Goal: Task Accomplishment & Management: Manage account settings

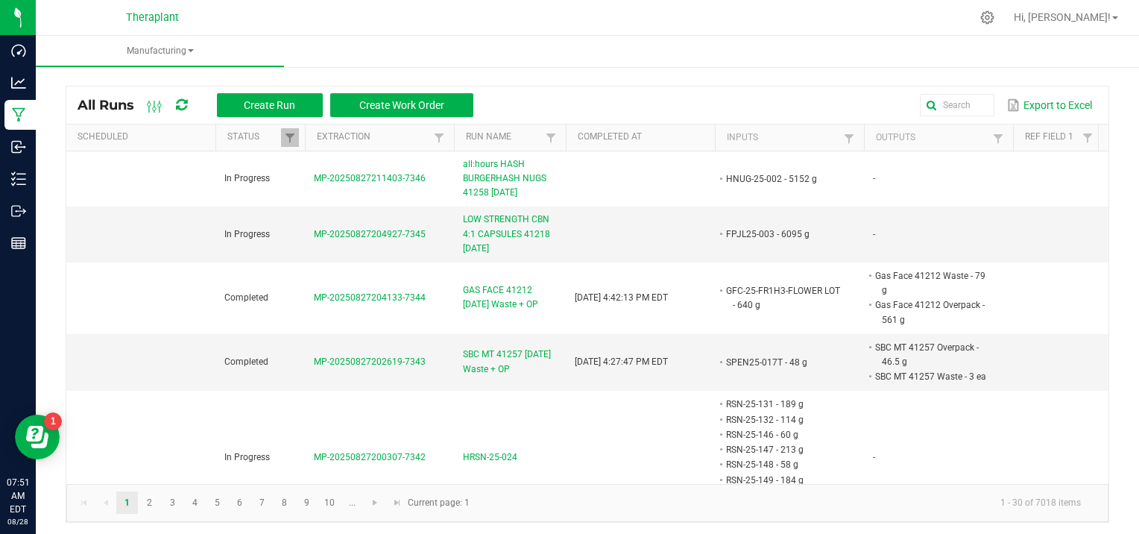
click at [626, 505] on kendo-pager-info "1 - 30 of 7018 items" at bounding box center [786, 503] width 614 height 25
click at [290, 40] on ul "Manufacturing" at bounding box center [605, 52] width 1139 height 32
click at [368, 233] on span "MP-20250827204927-7345" at bounding box center [370, 234] width 112 height 10
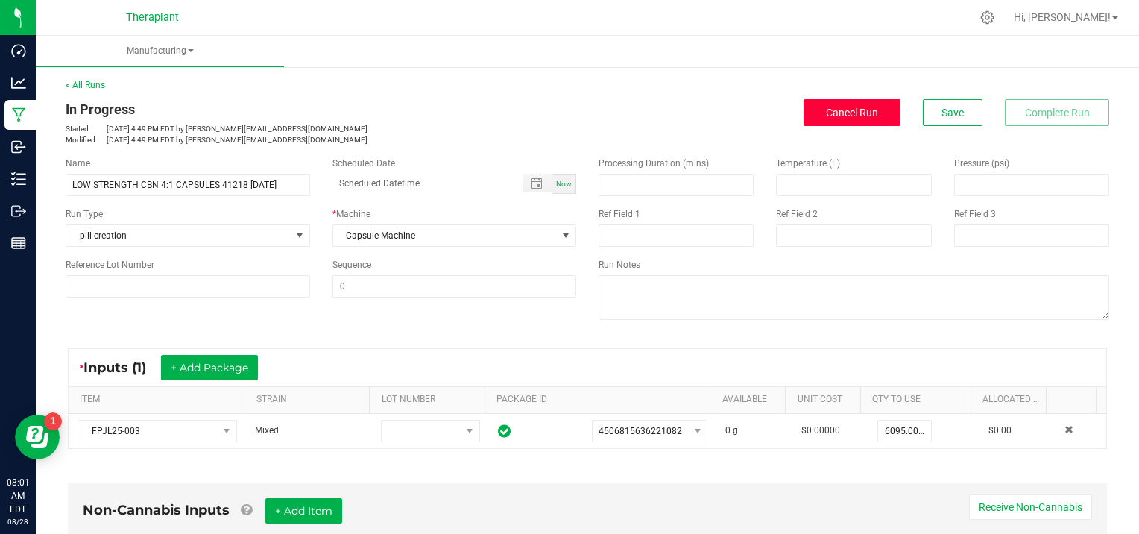
click at [835, 110] on span "Cancel Run" at bounding box center [852, 113] width 52 height 12
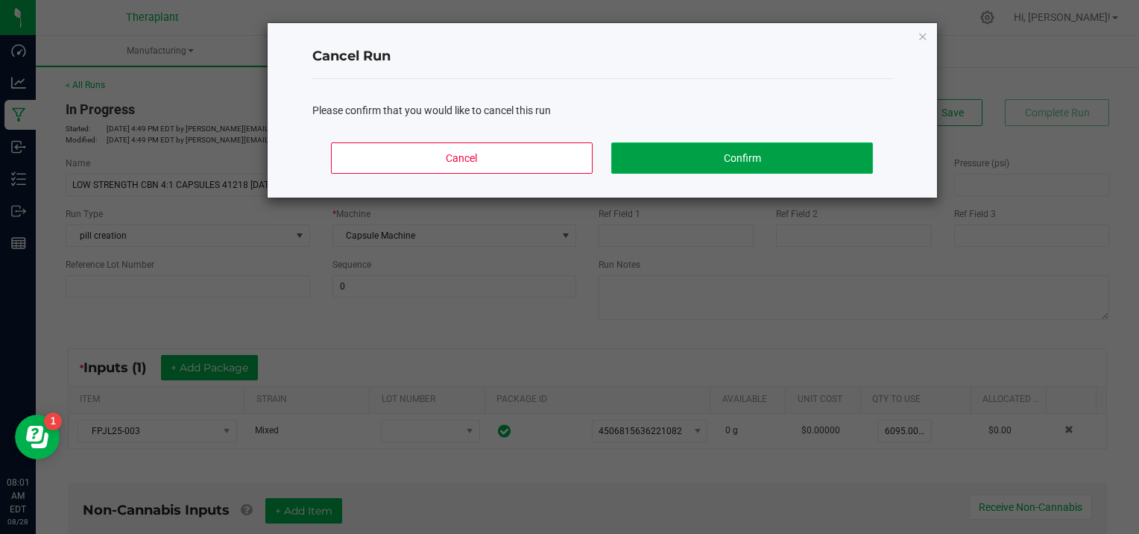
click at [800, 158] on button "Confirm" at bounding box center [741, 157] width 261 height 31
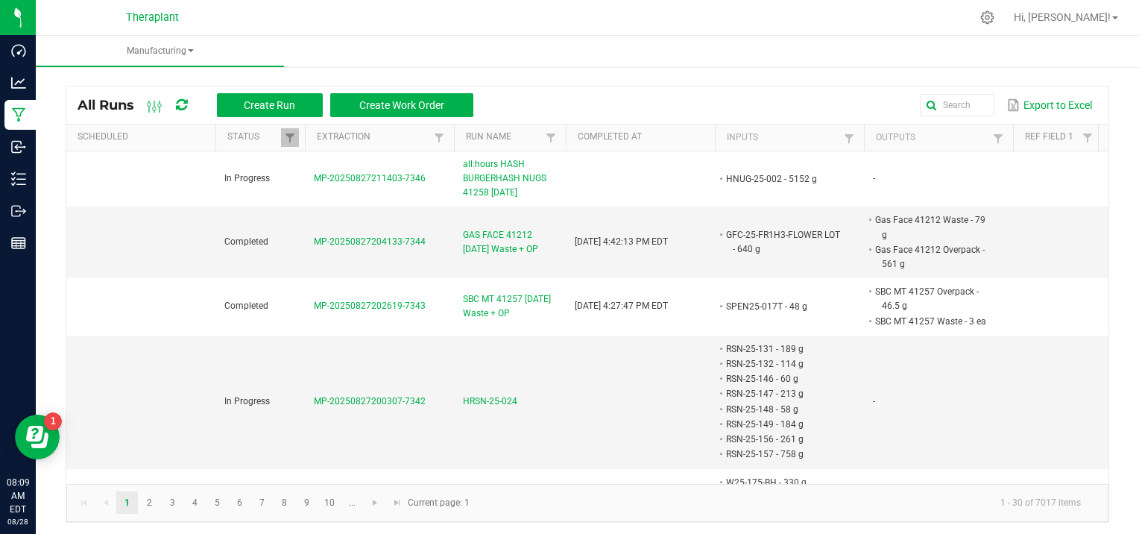
click at [693, 505] on kendo-pager-info "1 - 30 of 7017 items" at bounding box center [786, 503] width 614 height 25
click at [294, 108] on span "Create Run" at bounding box center [269, 105] width 51 height 12
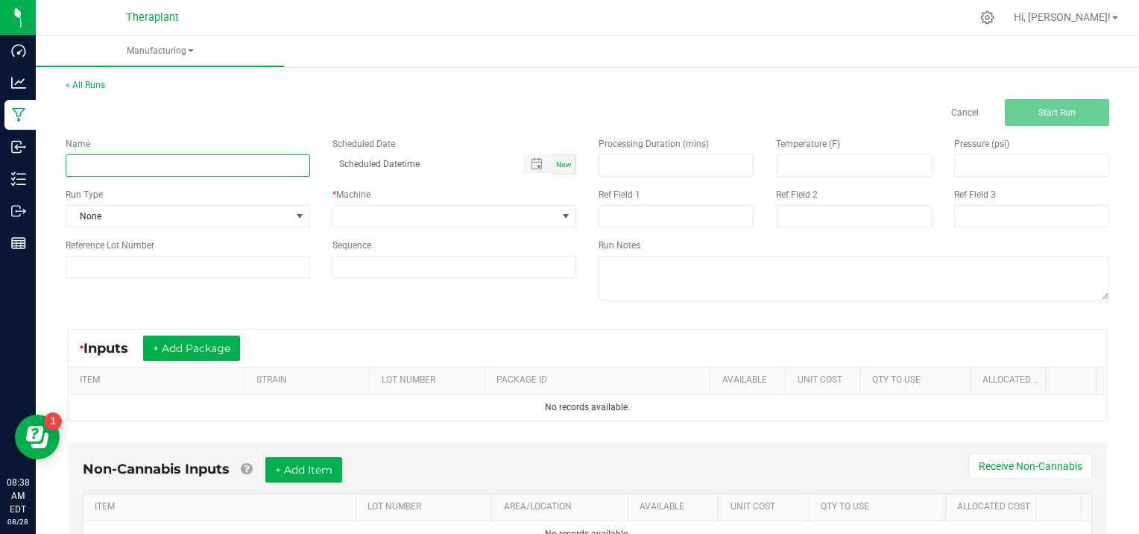
click at [128, 158] on input at bounding box center [188, 165] width 245 height 22
type input "CH25-00-T1"
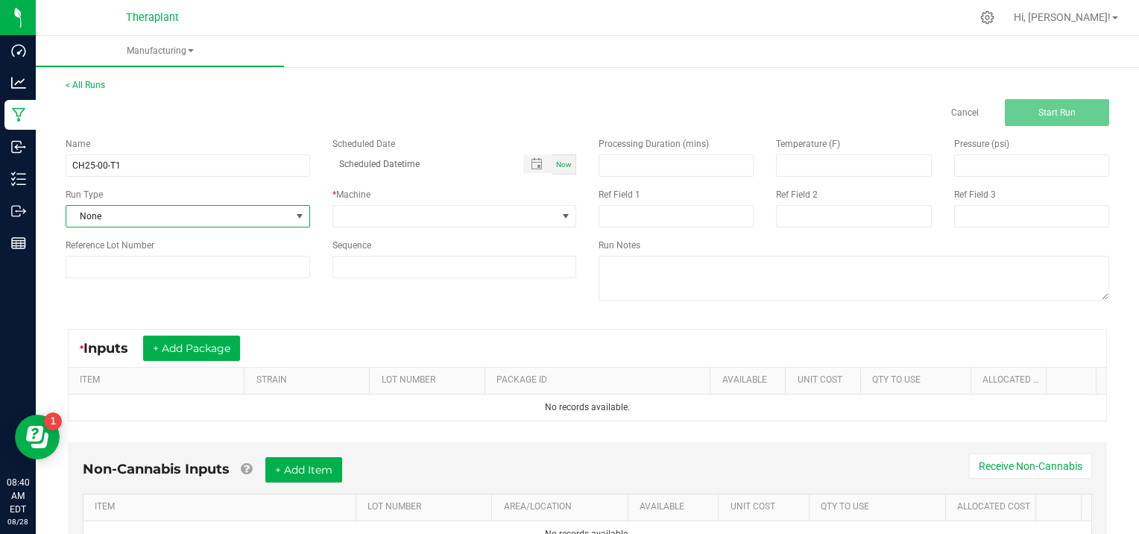
click at [297, 215] on span at bounding box center [300, 216] width 12 height 12
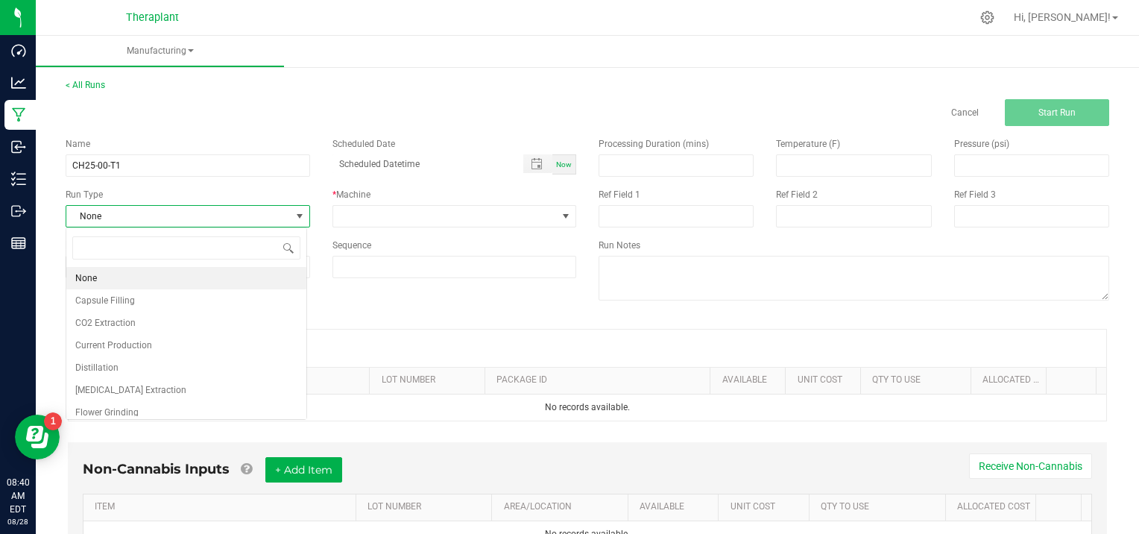
scroll to position [22, 241]
click at [190, 386] on li "[MEDICAL_DATA] Extraction" at bounding box center [186, 390] width 240 height 22
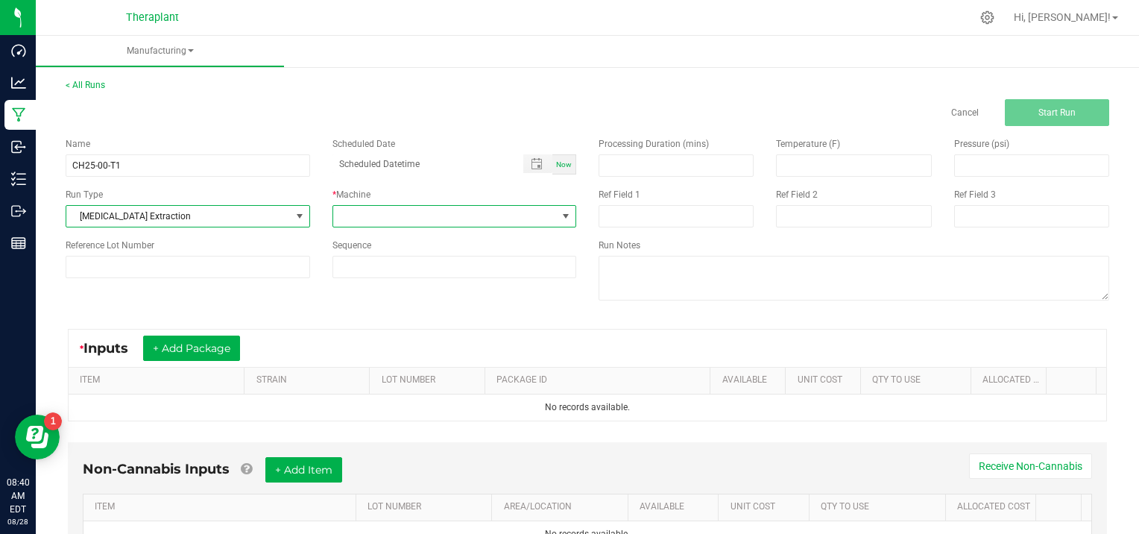
click at [560, 213] on span at bounding box center [566, 216] width 12 height 12
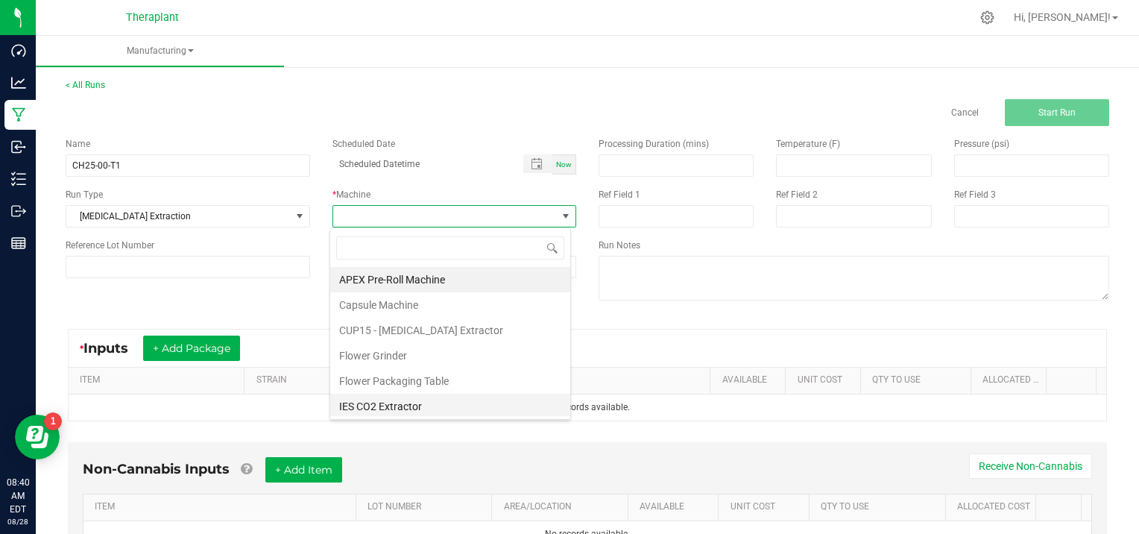
click at [421, 409] on li "IES CO2 Extractor" at bounding box center [450, 406] width 240 height 25
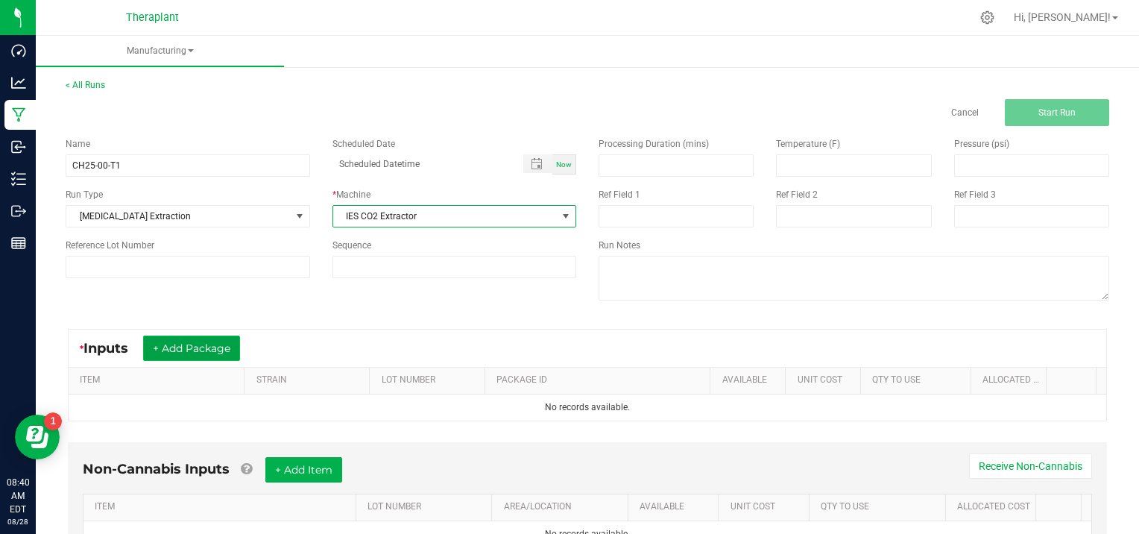
click at [220, 346] on button "+ Add Package" at bounding box center [191, 348] width 97 height 25
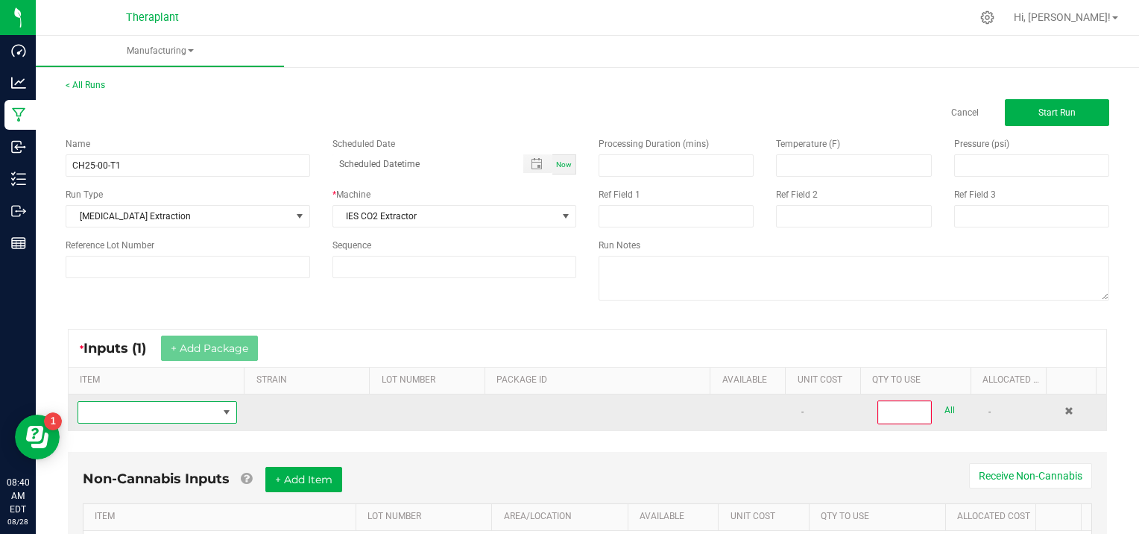
click at [123, 415] on span "NO DATA FOUND" at bounding box center [147, 412] width 139 height 21
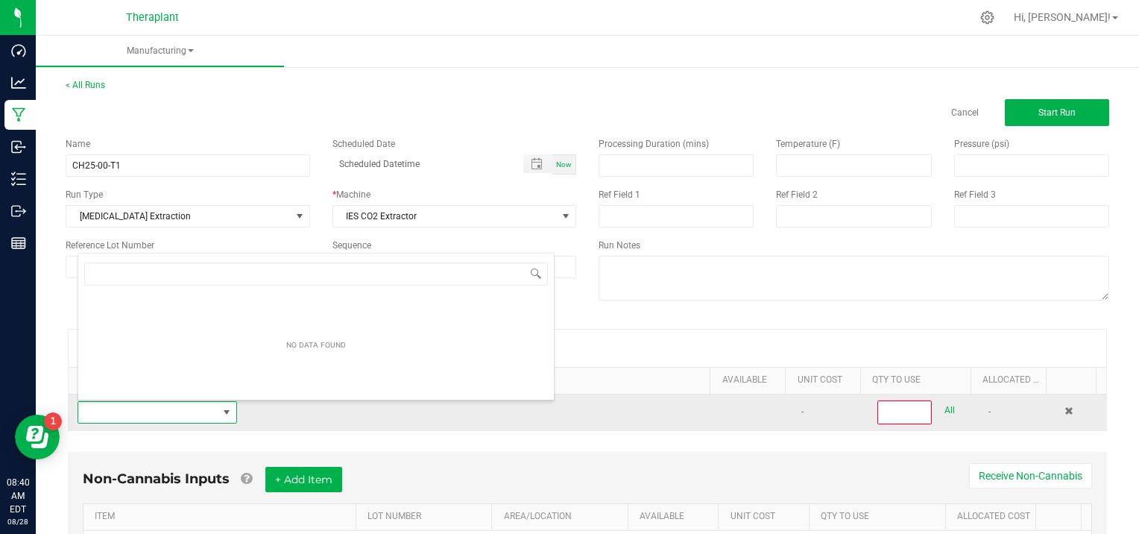
scroll to position [22, 154]
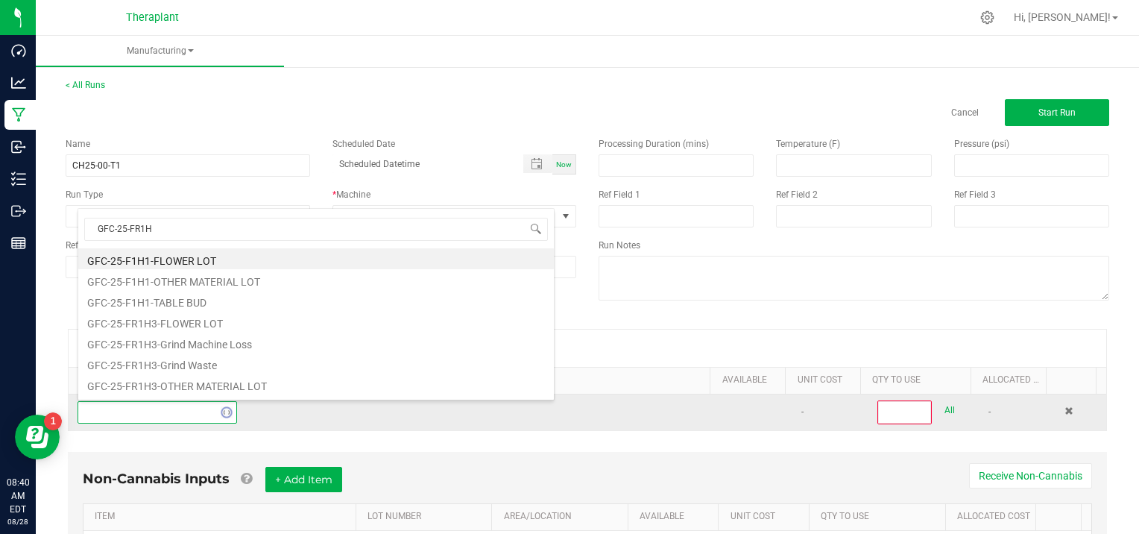
type input "GFC-25-FR1H3"
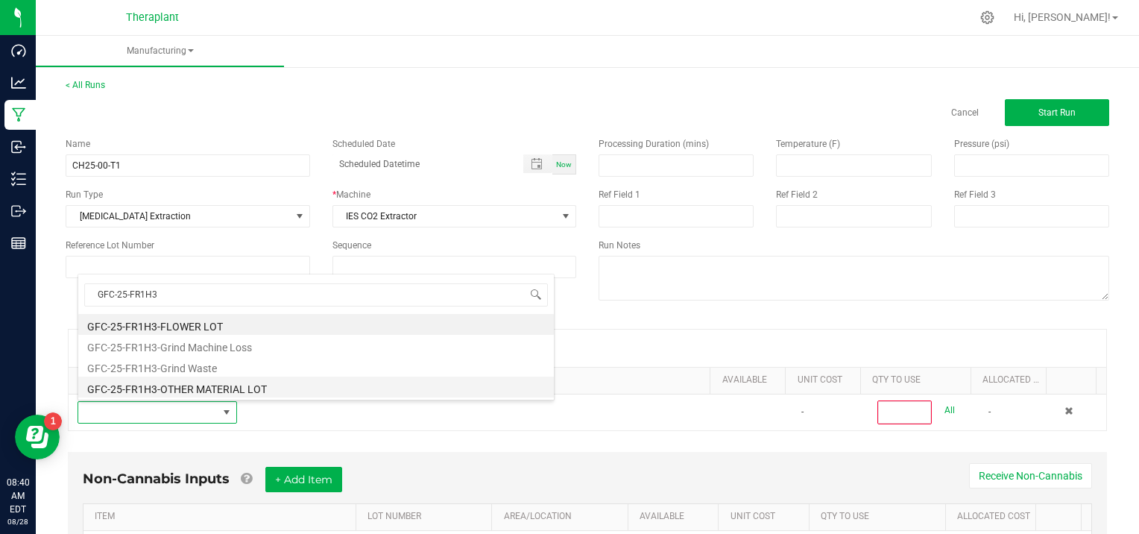
click at [269, 385] on li "GFC-25-FR1H3-OTHER MATERIAL LOT" at bounding box center [316, 387] width 476 height 21
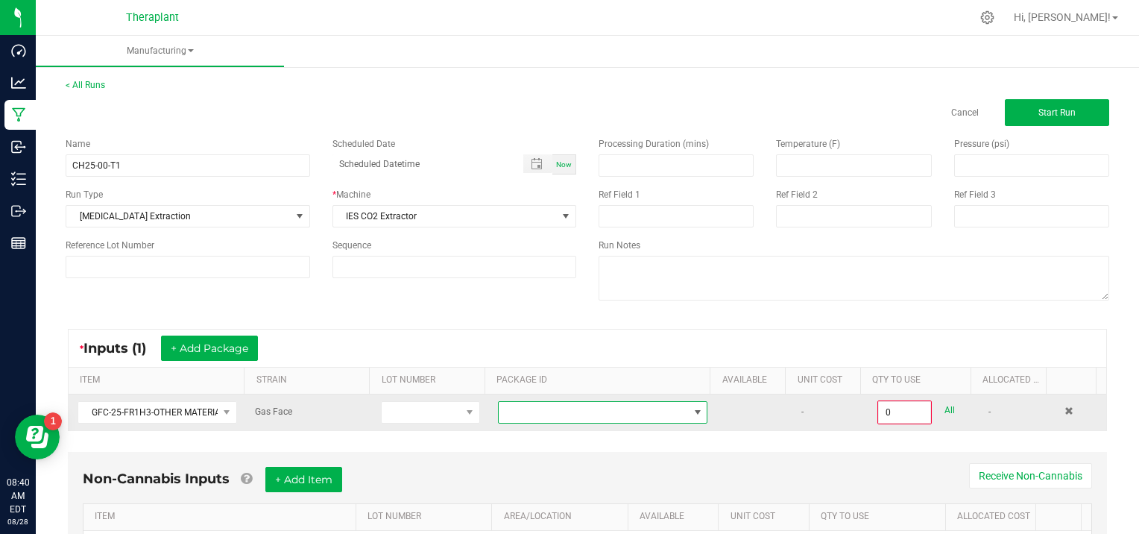
click at [692, 409] on span at bounding box center [698, 412] width 12 height 12
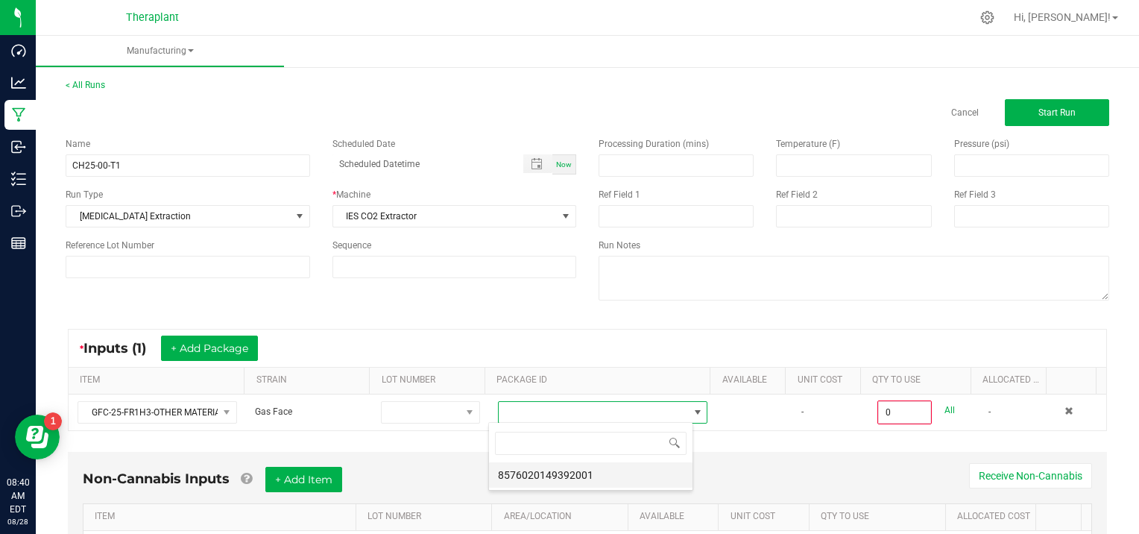
click at [645, 471] on li "8576020149392001" at bounding box center [591, 474] width 204 height 25
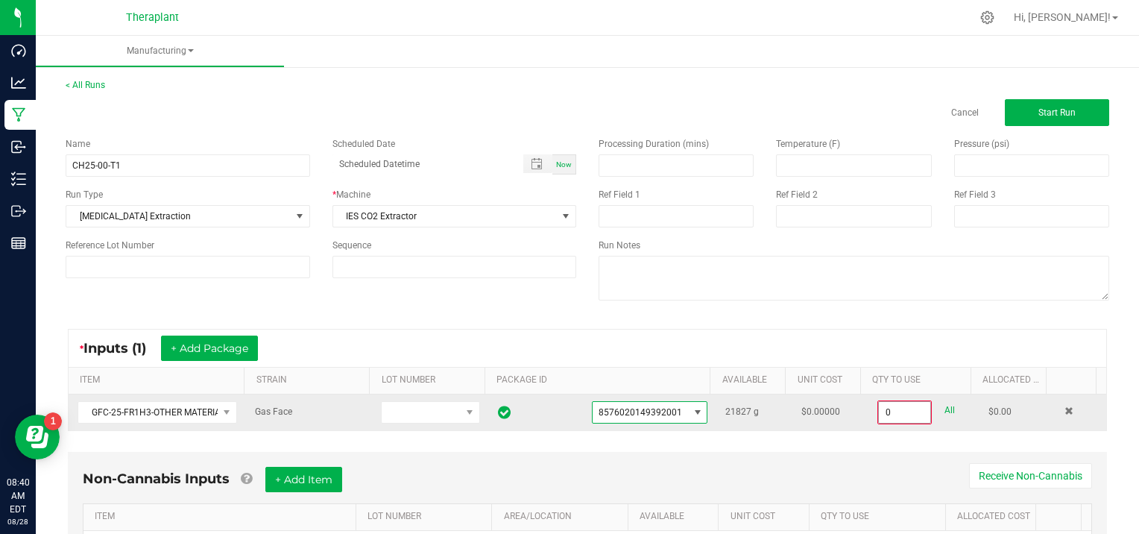
click at [904, 409] on input "0" at bounding box center [904, 412] width 51 height 21
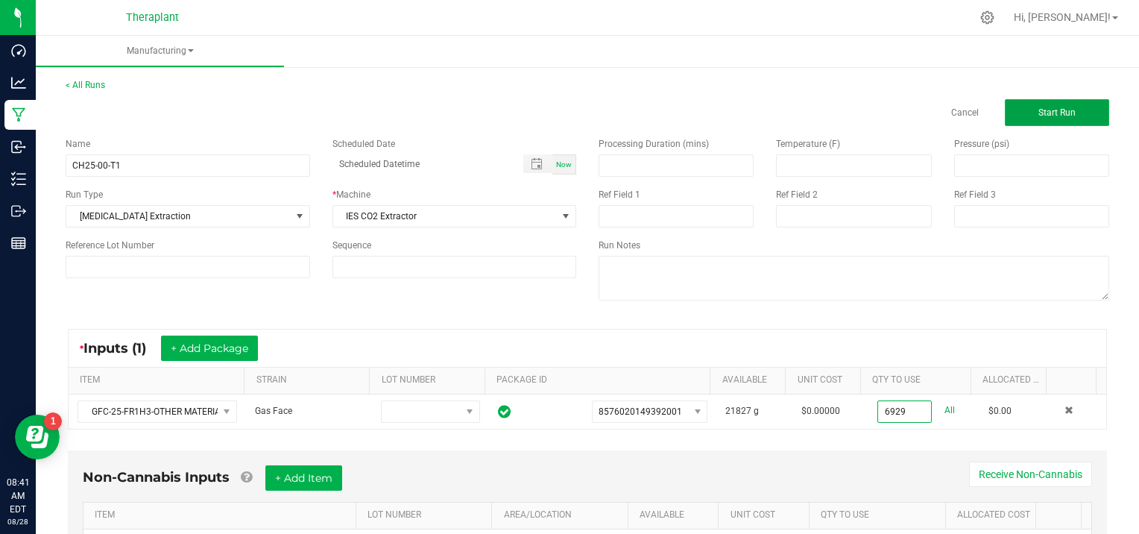
type input "6929.0000 g"
click at [1025, 119] on button "Start Run" at bounding box center [1057, 112] width 104 height 27
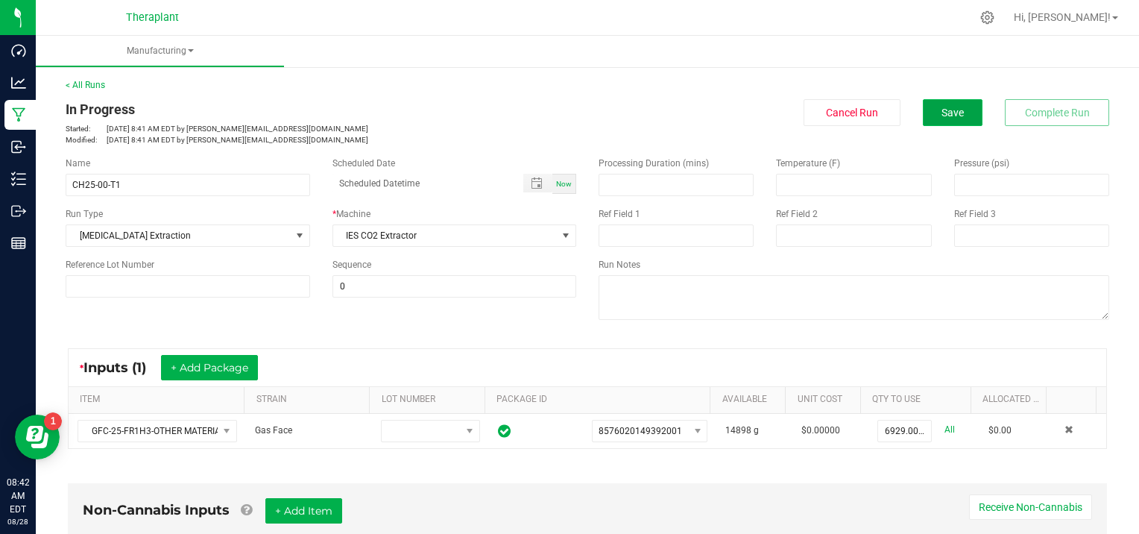
click at [942, 113] on span "Save" at bounding box center [953, 113] width 22 height 12
click at [942, 114] on span "Save" at bounding box center [953, 113] width 22 height 12
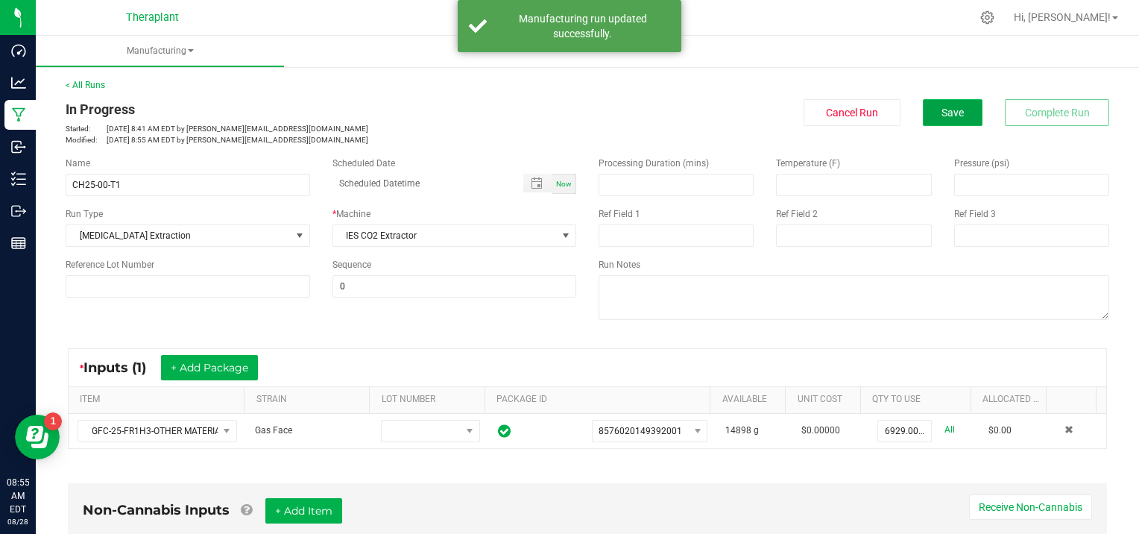
click at [933, 119] on button "Save" at bounding box center [953, 112] width 60 height 27
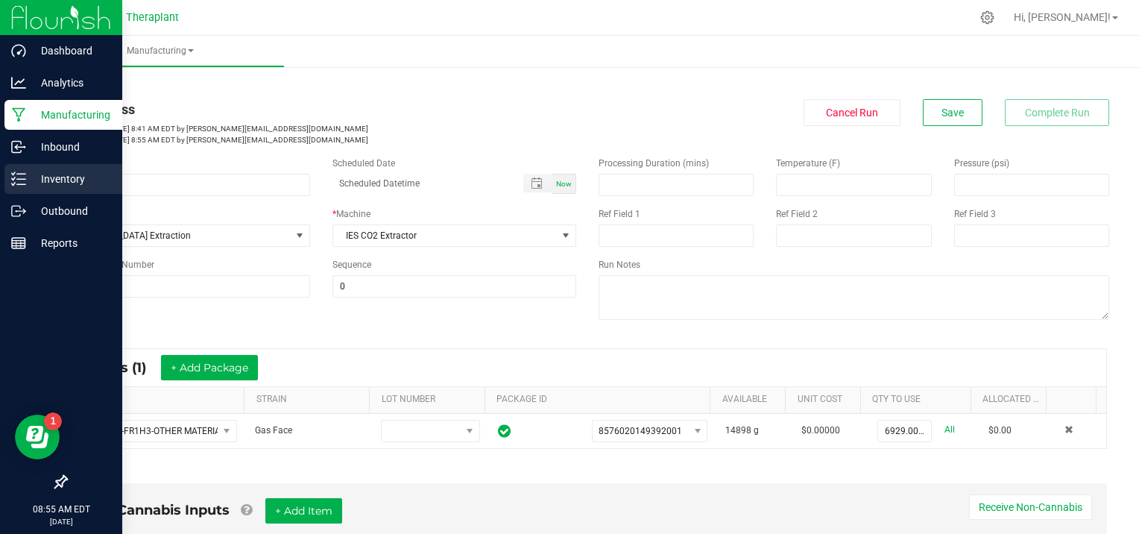
click at [33, 177] on p "Inventory" at bounding box center [70, 179] width 89 height 18
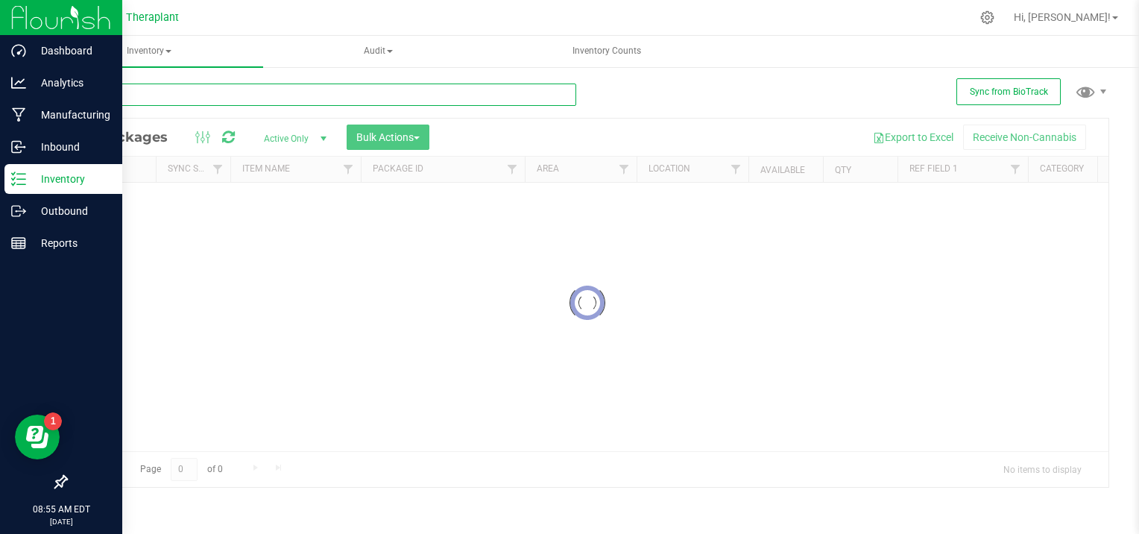
click at [148, 96] on input "text" at bounding box center [321, 95] width 511 height 22
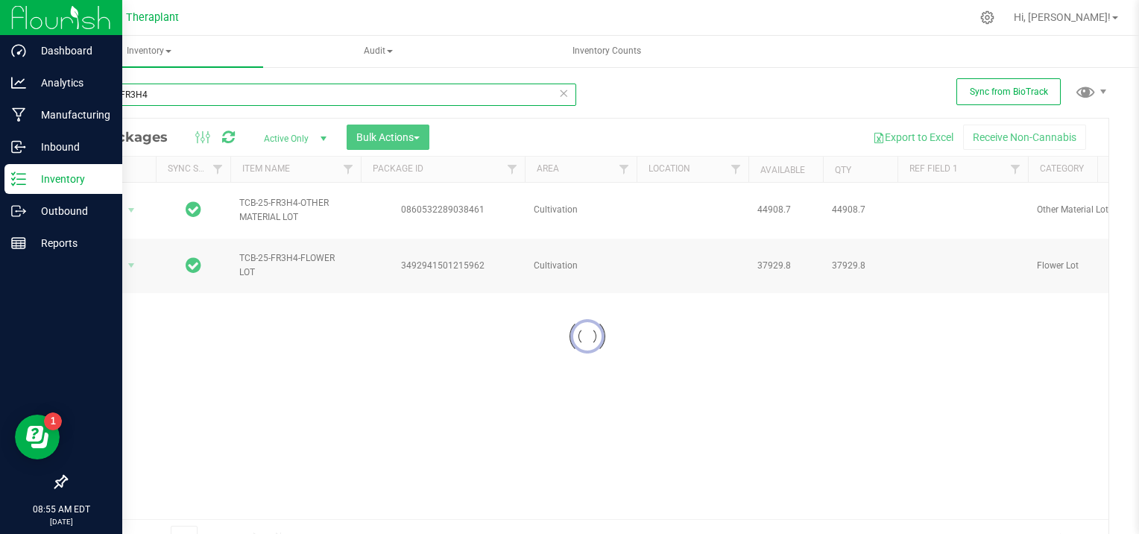
type input "TCB-25-FR3H4"
click at [133, 200] on div at bounding box center [587, 337] width 1042 height 436
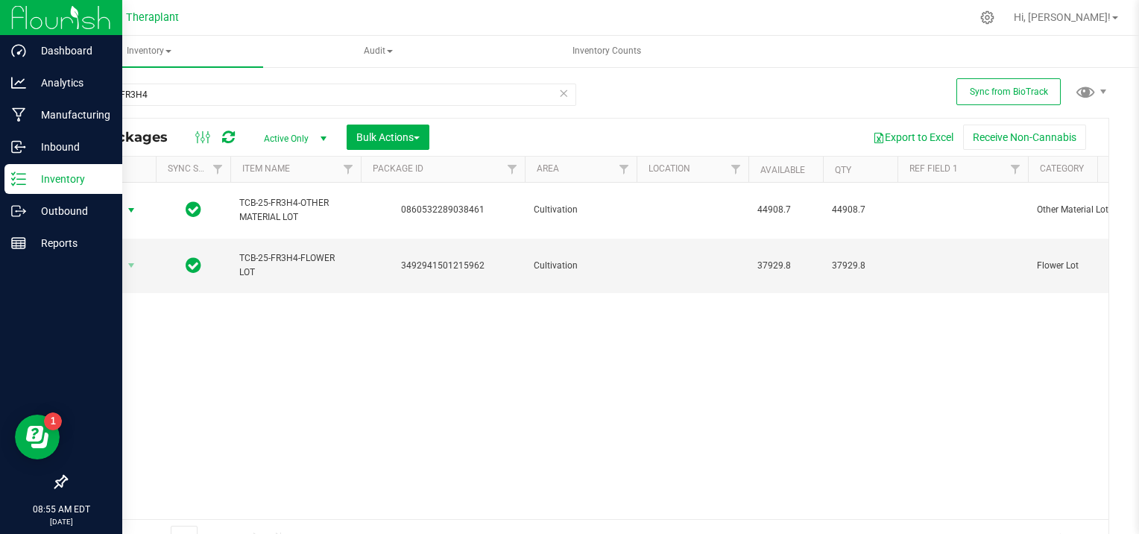
click at [133, 204] on span "select" at bounding box center [131, 210] width 12 height 12
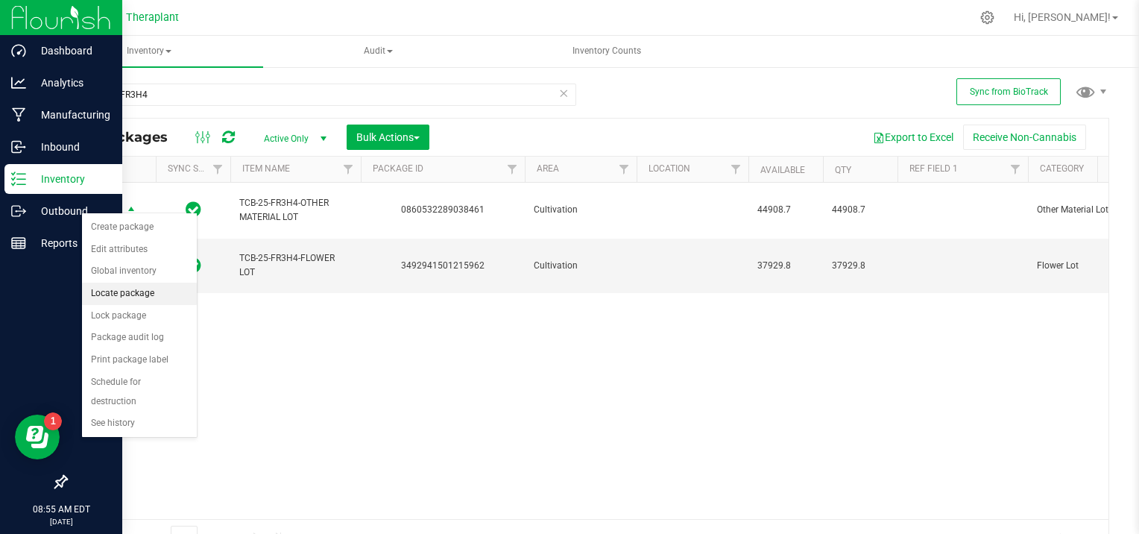
click at [152, 292] on li "Locate package" at bounding box center [139, 294] width 115 height 22
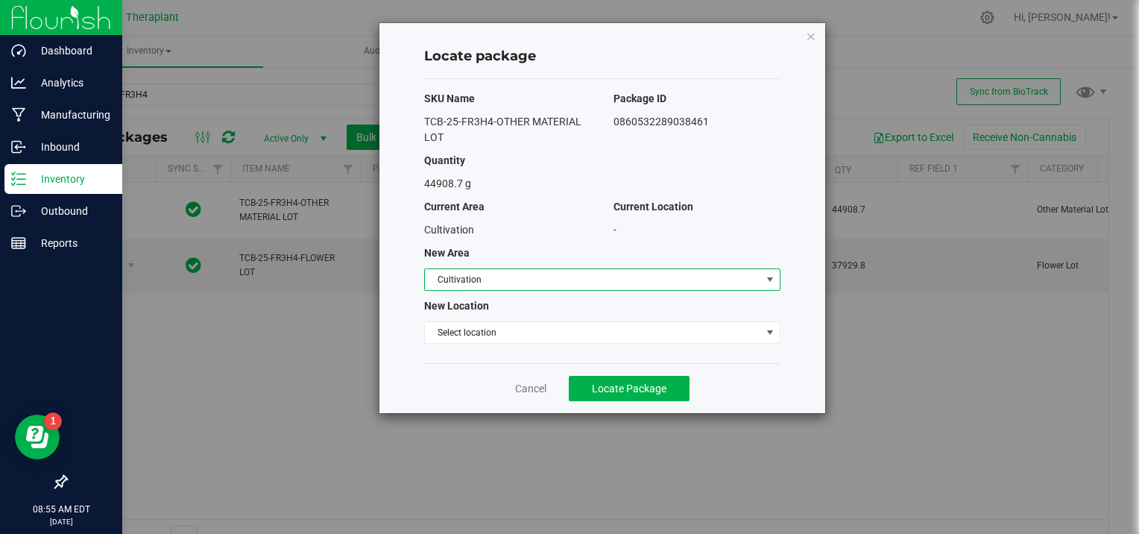
click at [770, 277] on span "select" at bounding box center [770, 280] width 12 height 12
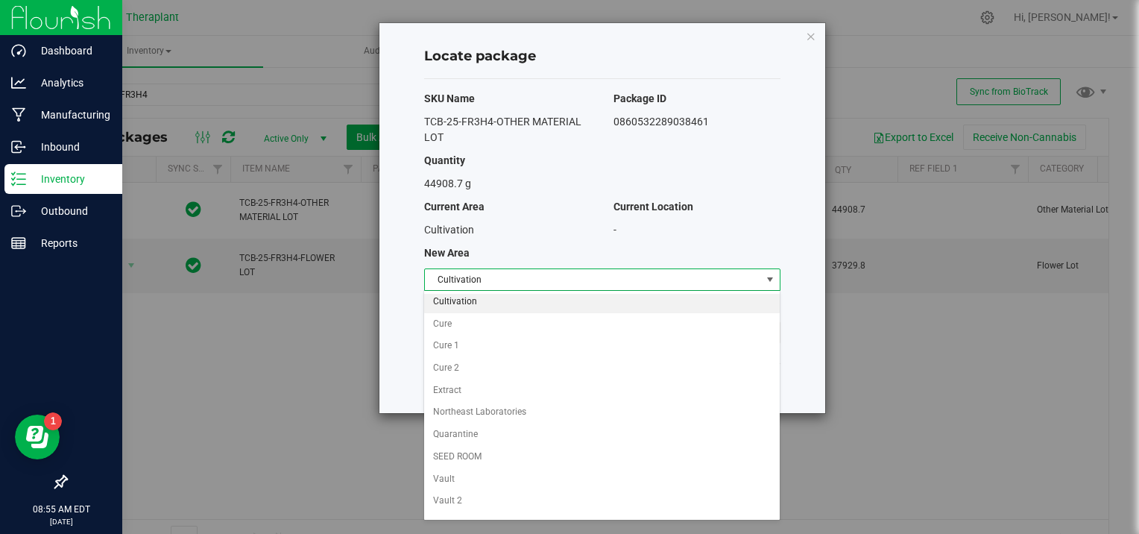
scroll to position [125, 0]
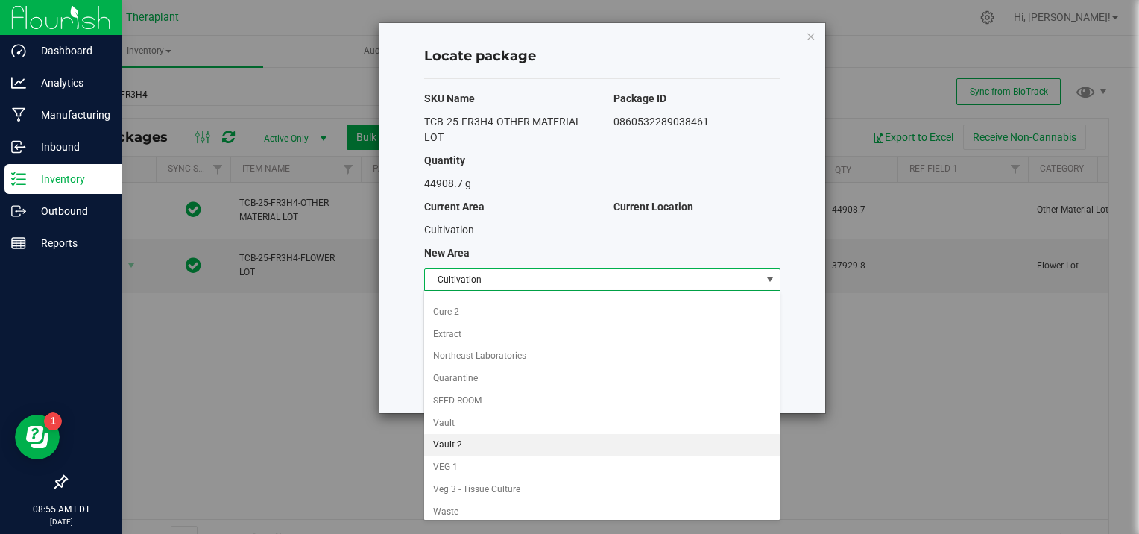
click at [454, 436] on li "Vault 2" at bounding box center [601, 445] width 355 height 22
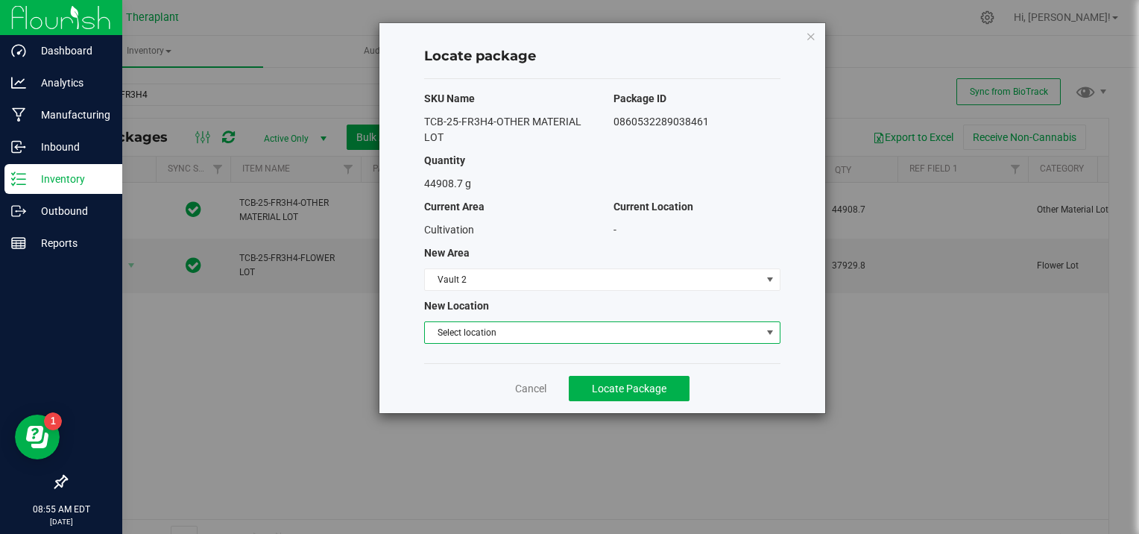
click at [767, 332] on span "select" at bounding box center [770, 333] width 12 height 12
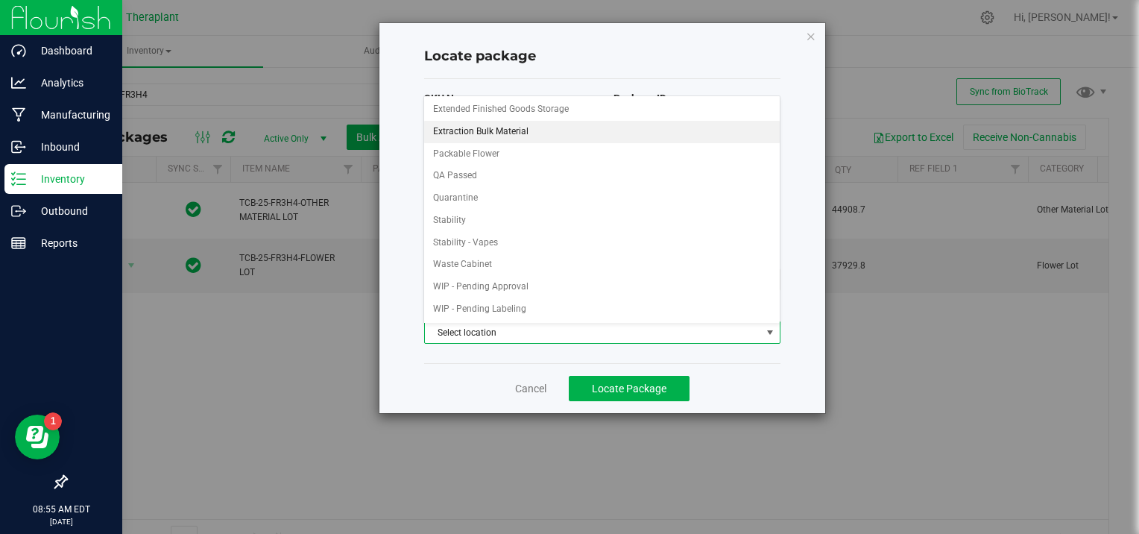
click at [555, 133] on li "Extraction Bulk Material" at bounding box center [601, 132] width 355 height 22
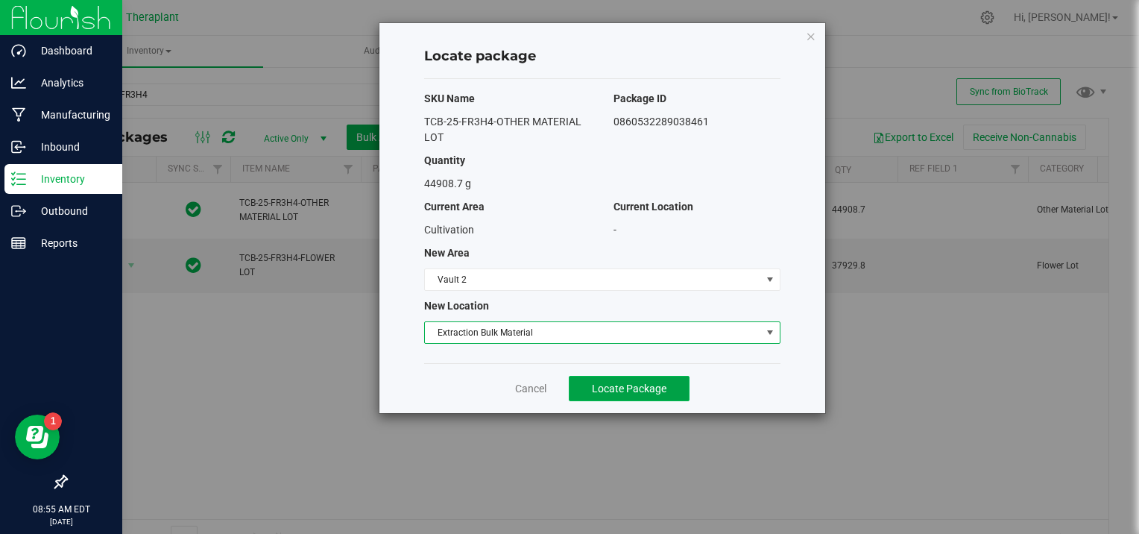
click at [623, 383] on span "Locate Package" at bounding box center [629, 389] width 75 height 12
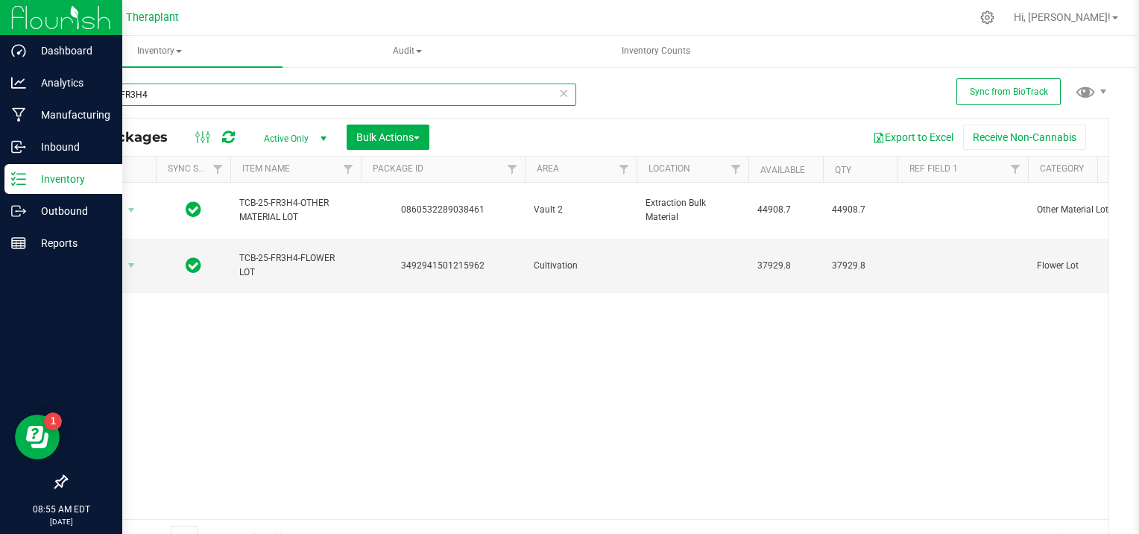
click at [180, 91] on input "TCB-25-FR3H4" at bounding box center [321, 95] width 511 height 22
type input "T"
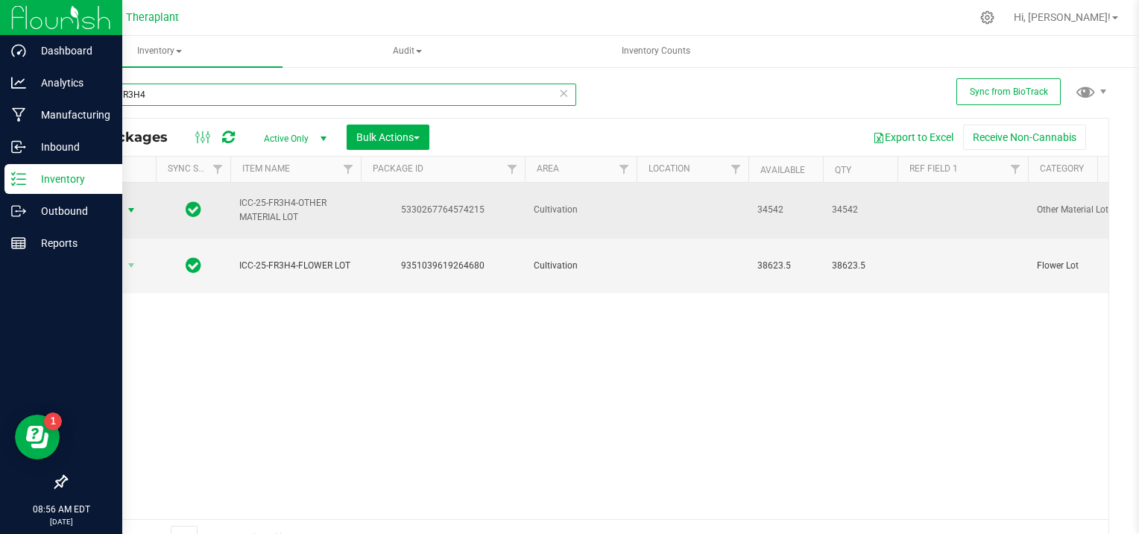
type input "ICC-25-FR3H4"
click at [129, 204] on span "select" at bounding box center [131, 210] width 12 height 12
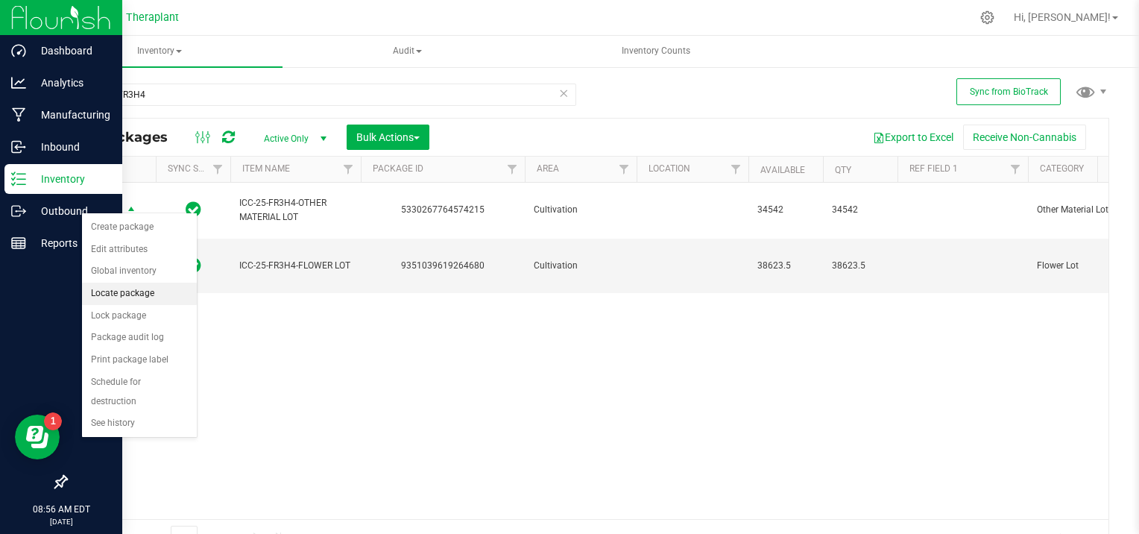
click at [151, 289] on li "Locate package" at bounding box center [139, 294] width 115 height 22
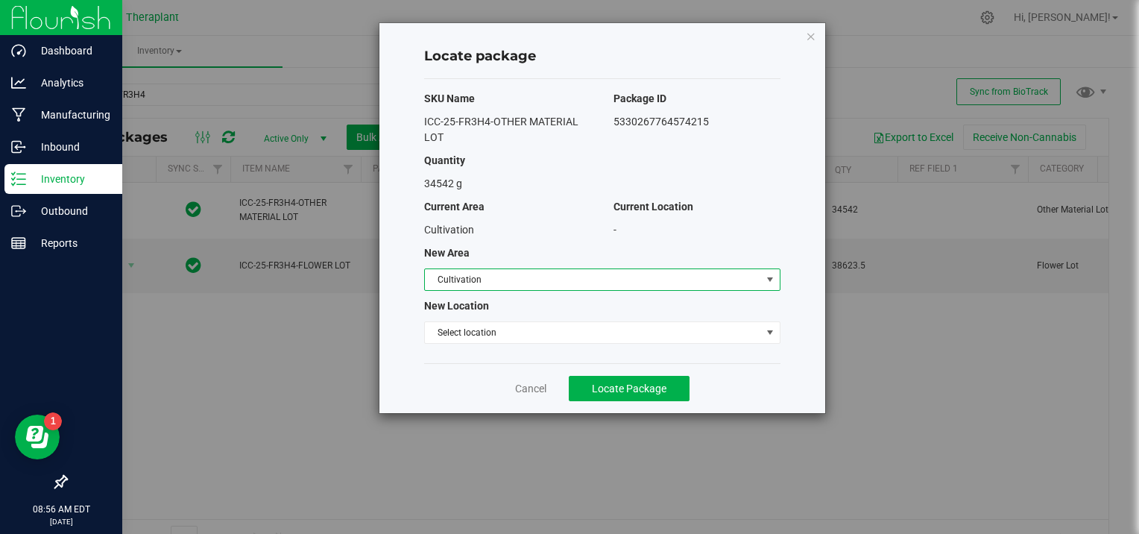
click at [772, 278] on span "select" at bounding box center [770, 280] width 12 height 12
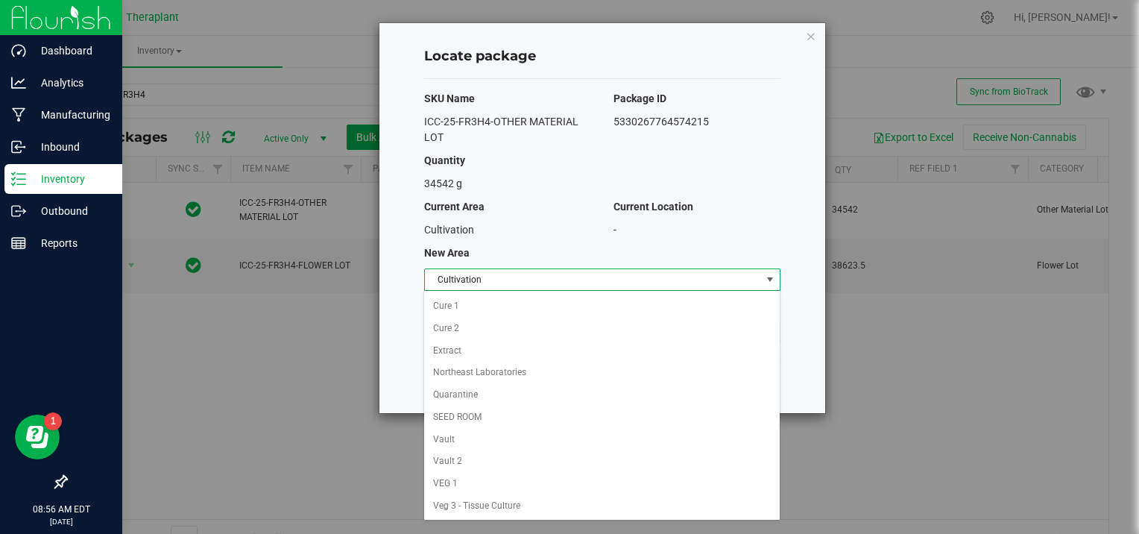
scroll to position [125, 0]
click at [485, 434] on li "Vault 2" at bounding box center [601, 445] width 355 height 22
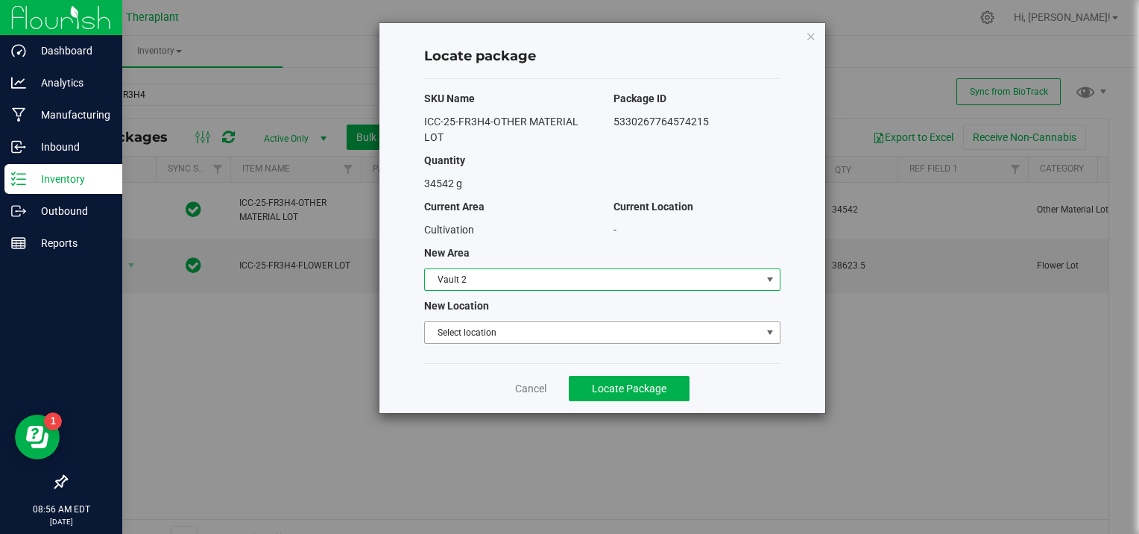
click at [769, 330] on span "select" at bounding box center [770, 333] width 12 height 12
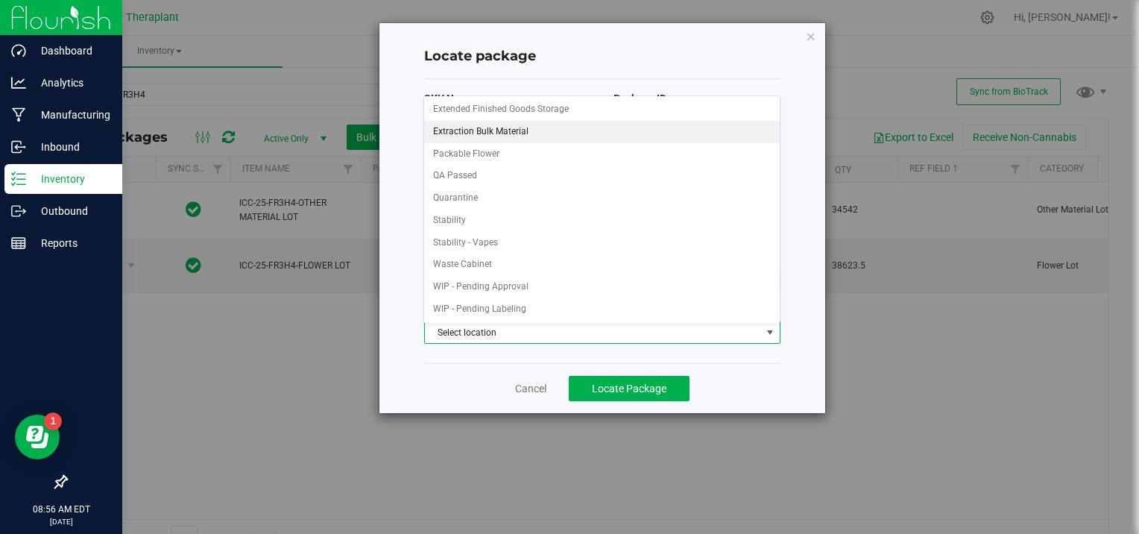
click at [501, 131] on li "Extraction Bulk Material" at bounding box center [601, 132] width 355 height 22
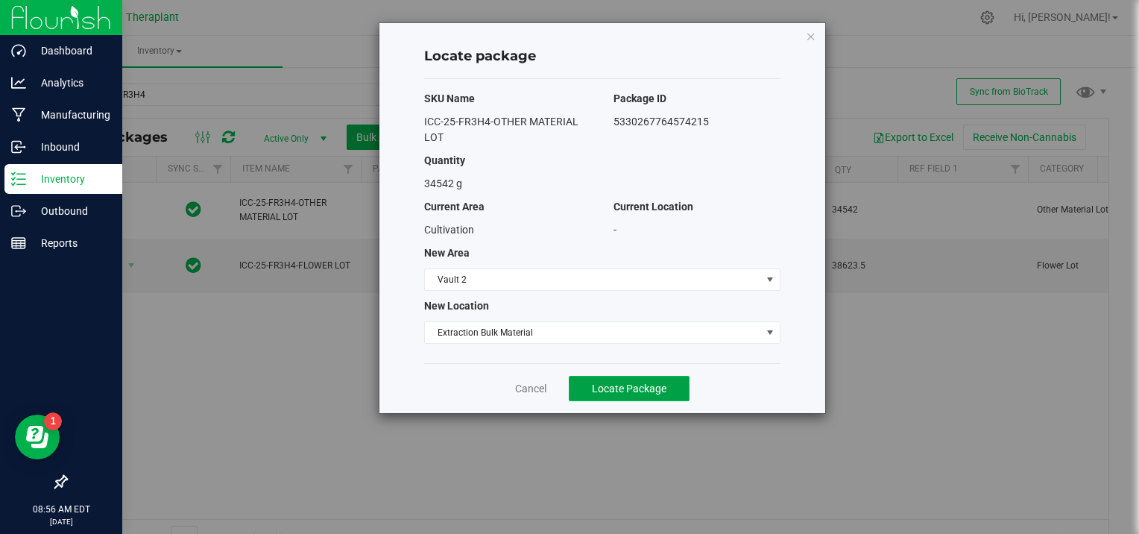
click at [649, 386] on span "Locate Package" at bounding box center [629, 389] width 75 height 12
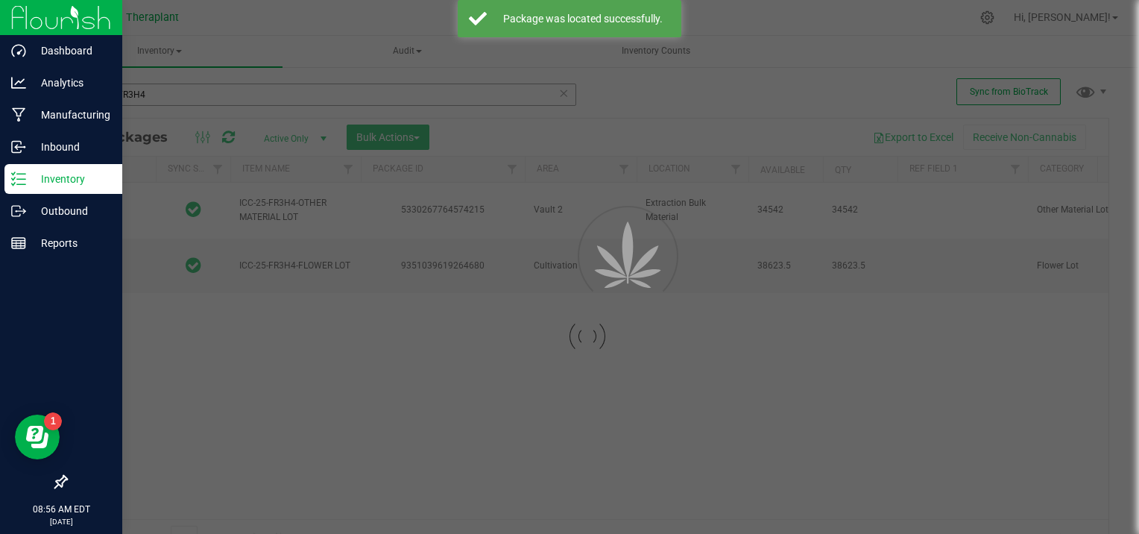
click at [160, 99] on div at bounding box center [569, 267] width 1139 height 534
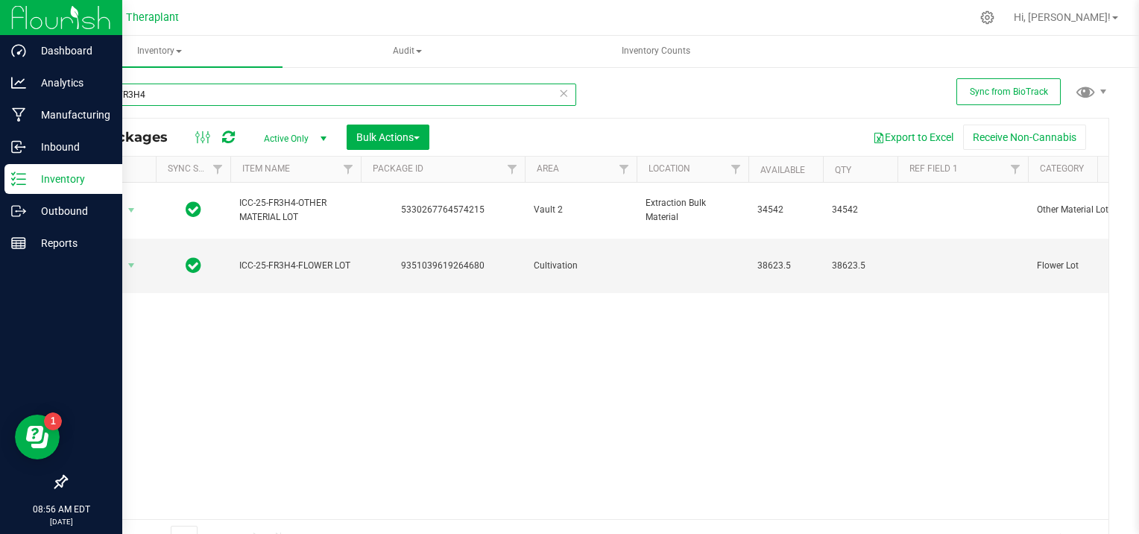
click at [160, 99] on input "ICC-25-FR3H4" at bounding box center [321, 95] width 511 height 22
type input "I"
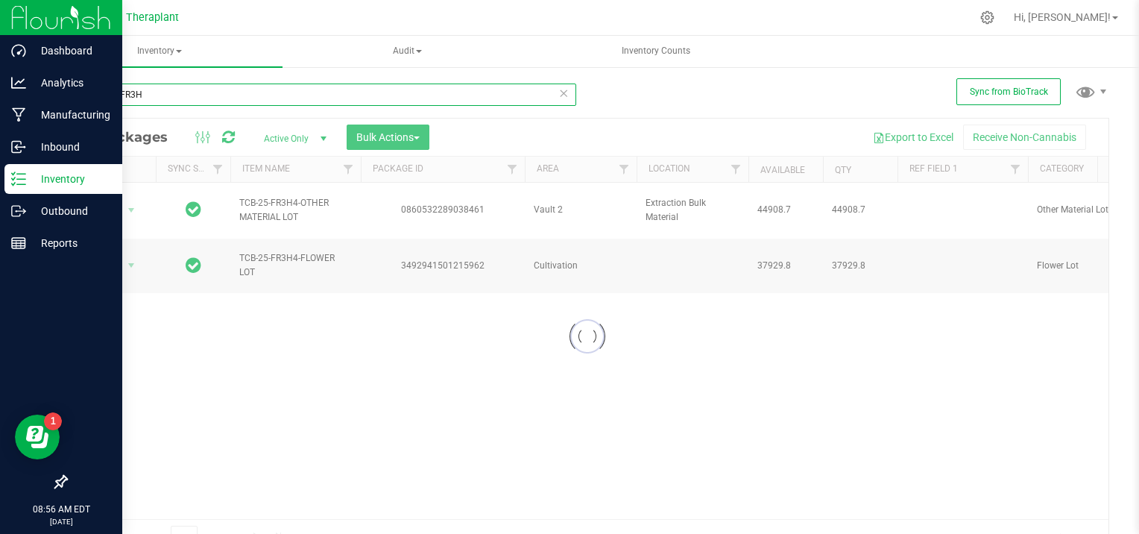
type input "TCB-25-FR3H4"
